Goal: Task Accomplishment & Management: Manage account settings

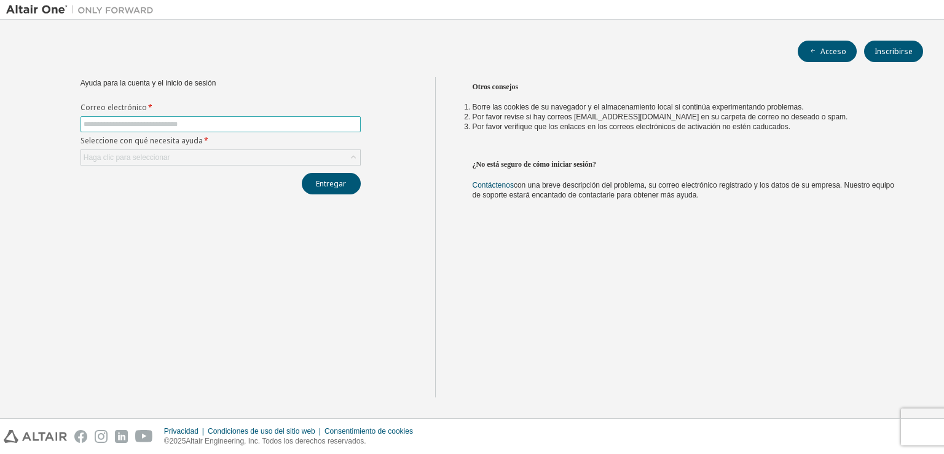
click at [331, 123] on input "text" at bounding box center [221, 124] width 274 height 10
type input "**********"
click at [209, 151] on div "Haga clic para seleccionar" at bounding box center [220, 157] width 279 height 15
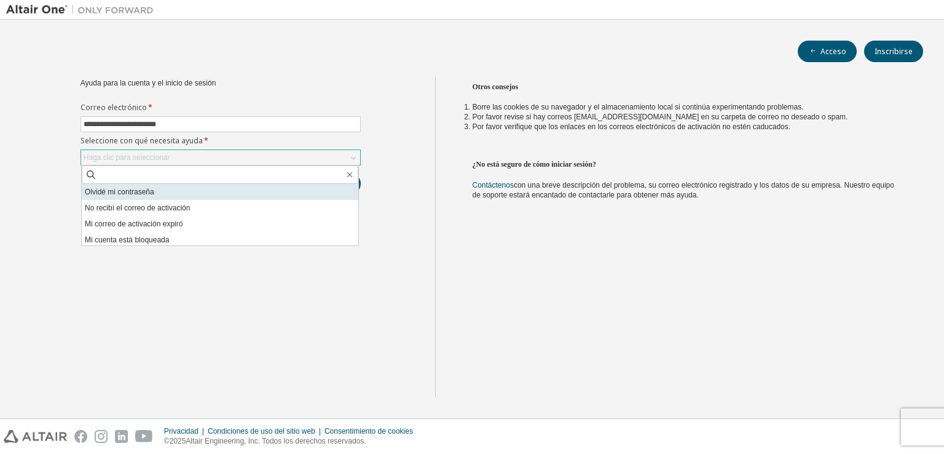
click at [172, 196] on li "Olvidé mi contraseña" at bounding box center [220, 192] width 277 height 16
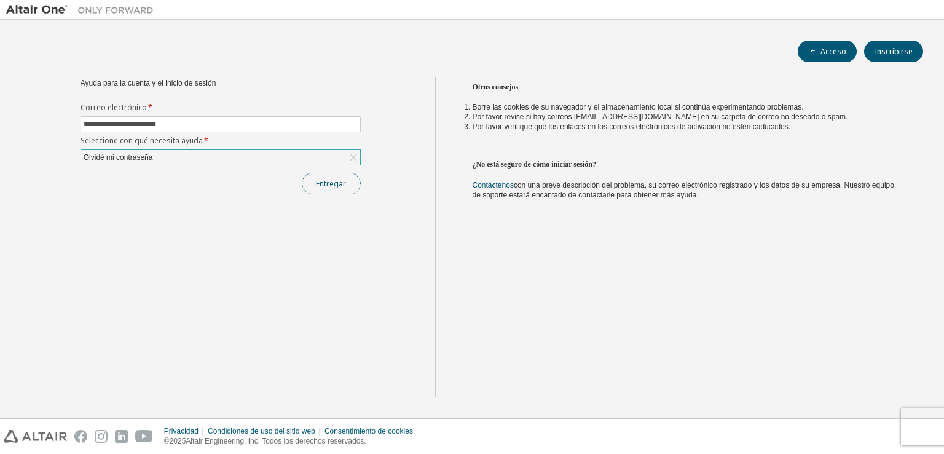
click at [324, 185] on font "Entregar" at bounding box center [331, 183] width 30 height 10
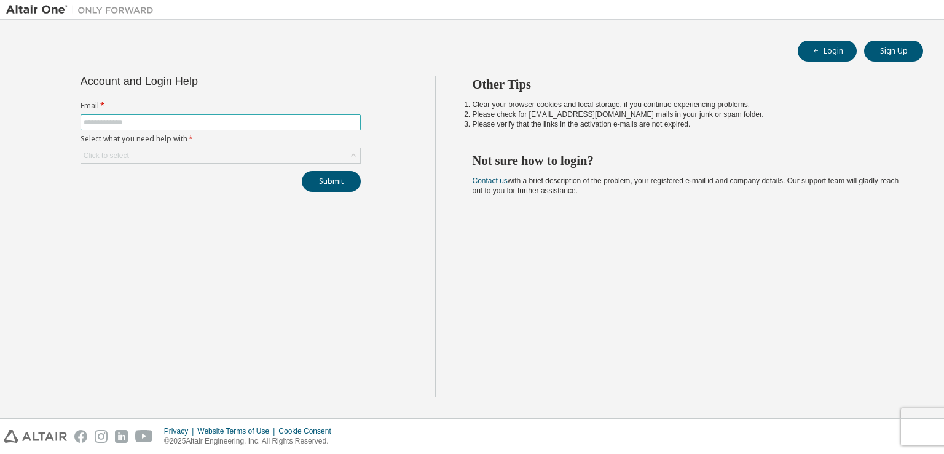
click at [216, 126] on span at bounding box center [221, 122] width 280 height 16
click at [216, 124] on input "text" at bounding box center [221, 122] width 274 height 10
type input "**********"
click at [186, 154] on div "Click to select" at bounding box center [220, 155] width 279 height 15
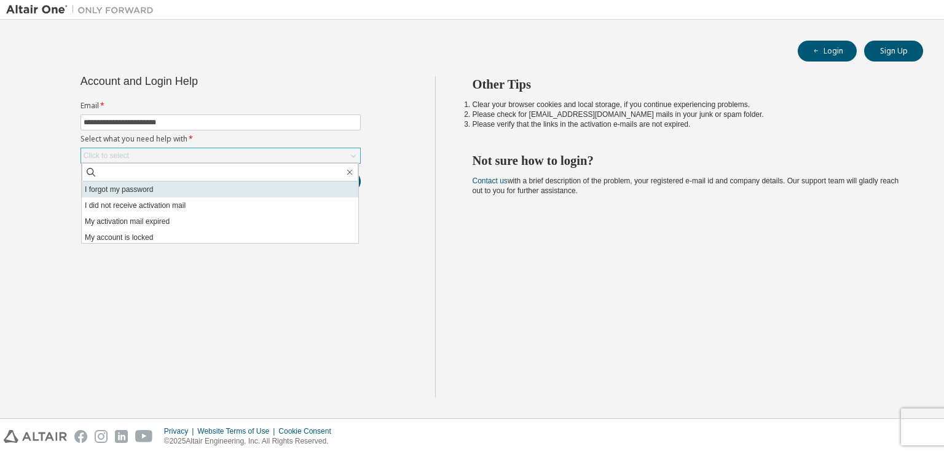
click at [165, 189] on li "I forgot my password" at bounding box center [220, 189] width 277 height 16
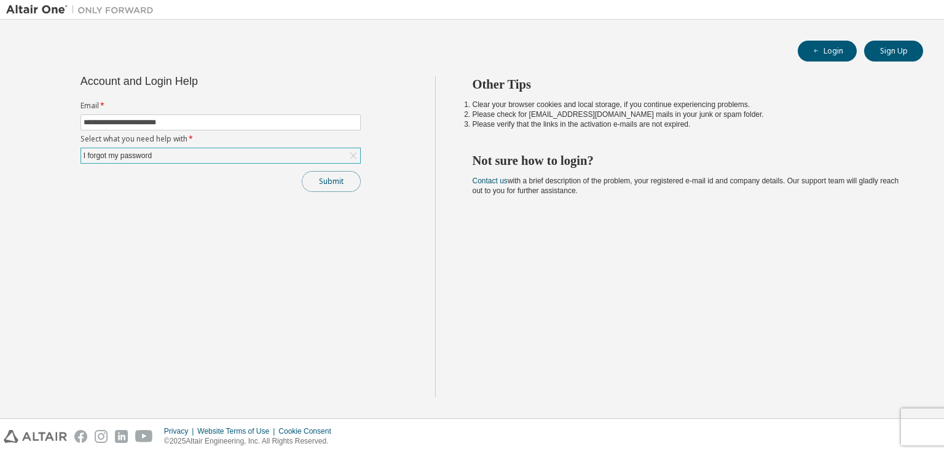
click at [338, 185] on button "Submit" at bounding box center [331, 181] width 59 height 21
